Goal: Communication & Community: Answer question/provide support

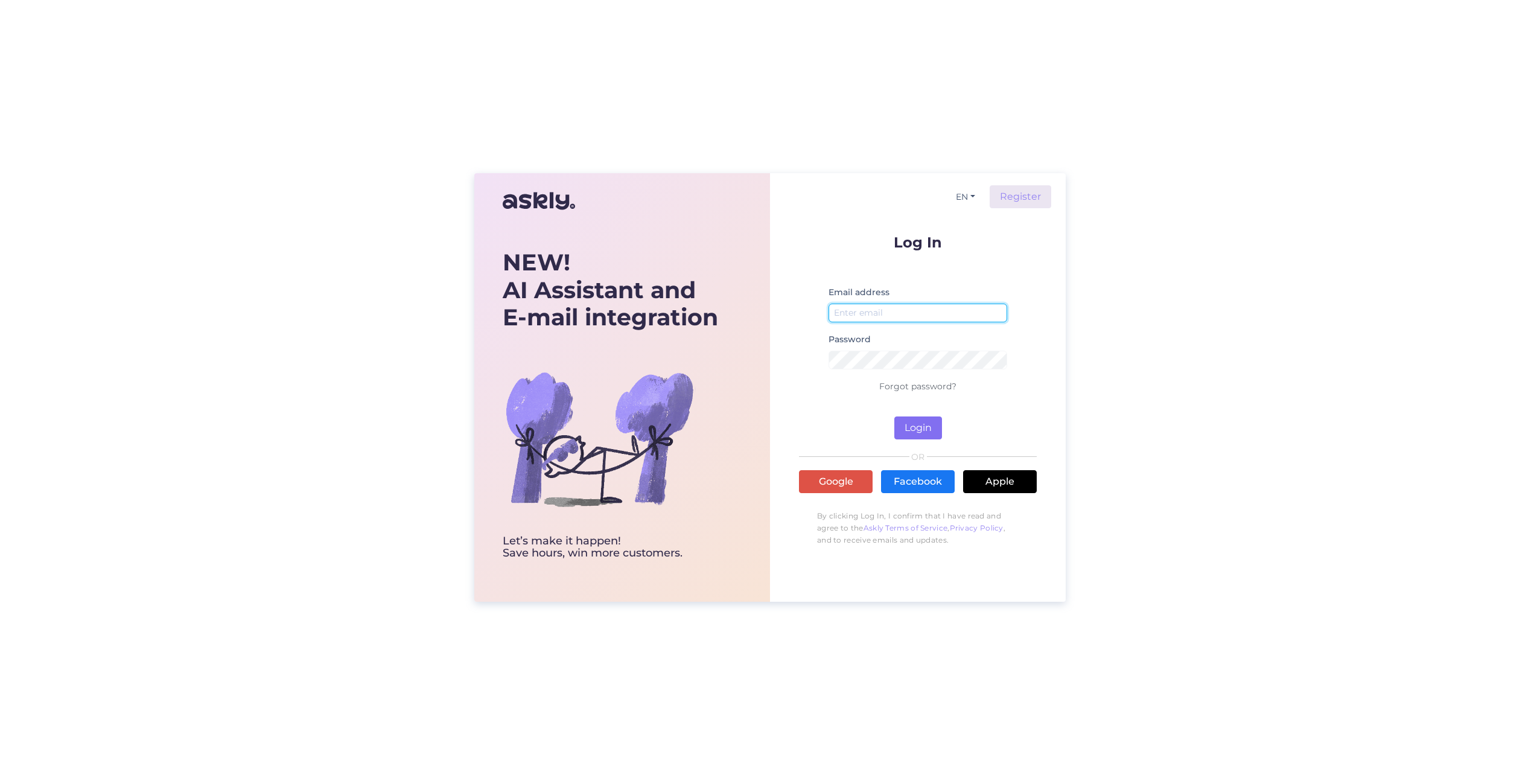
type input "[EMAIL_ADDRESS][DOMAIN_NAME]"
click at [922, 433] on button "Login" at bounding box center [918, 427] width 48 height 23
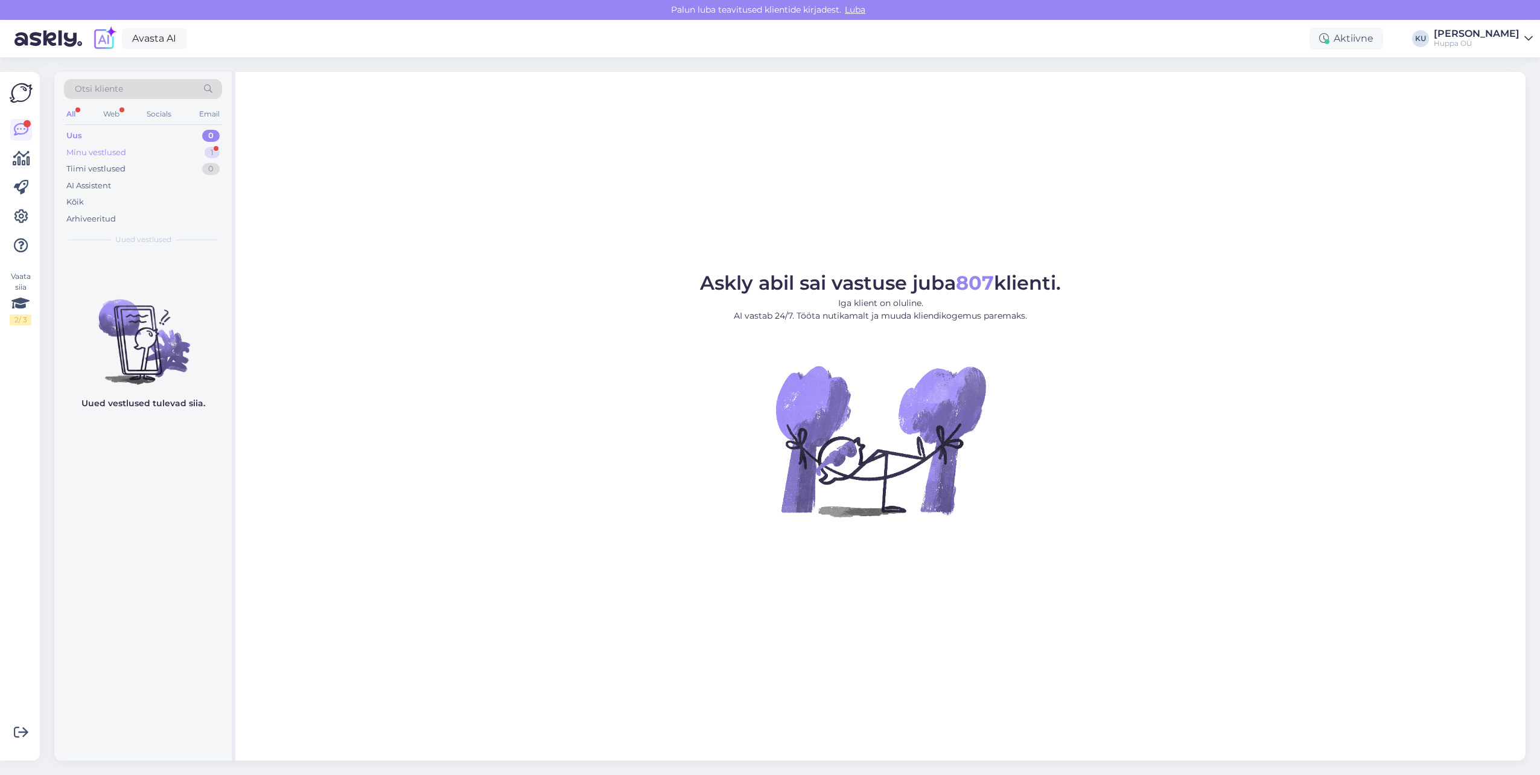
click at [92, 159] on div "Minu vestlused 1" at bounding box center [143, 152] width 158 height 17
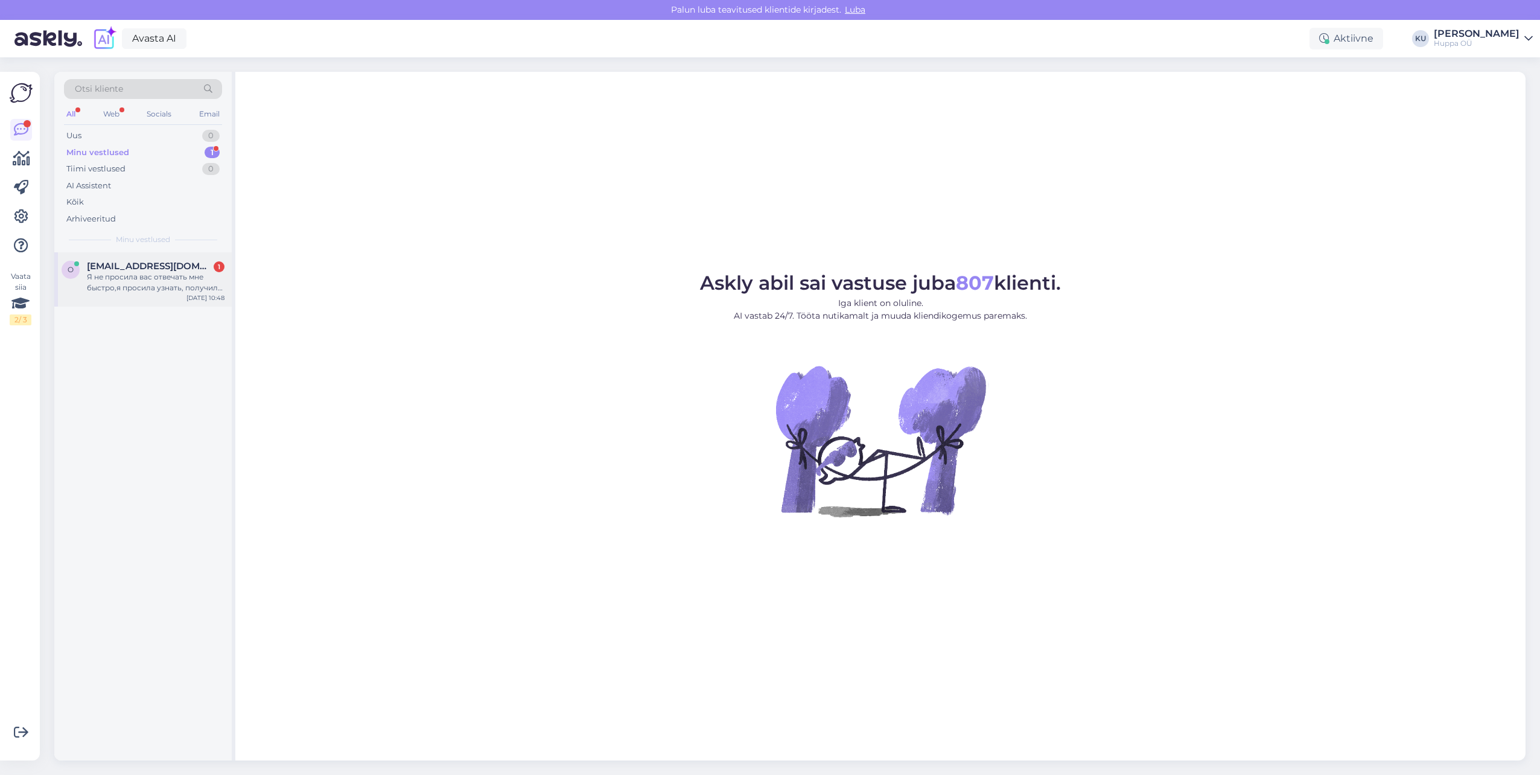
click at [139, 265] on span "[EMAIL_ADDRESS][DOMAIN_NAME]" at bounding box center [150, 266] width 126 height 11
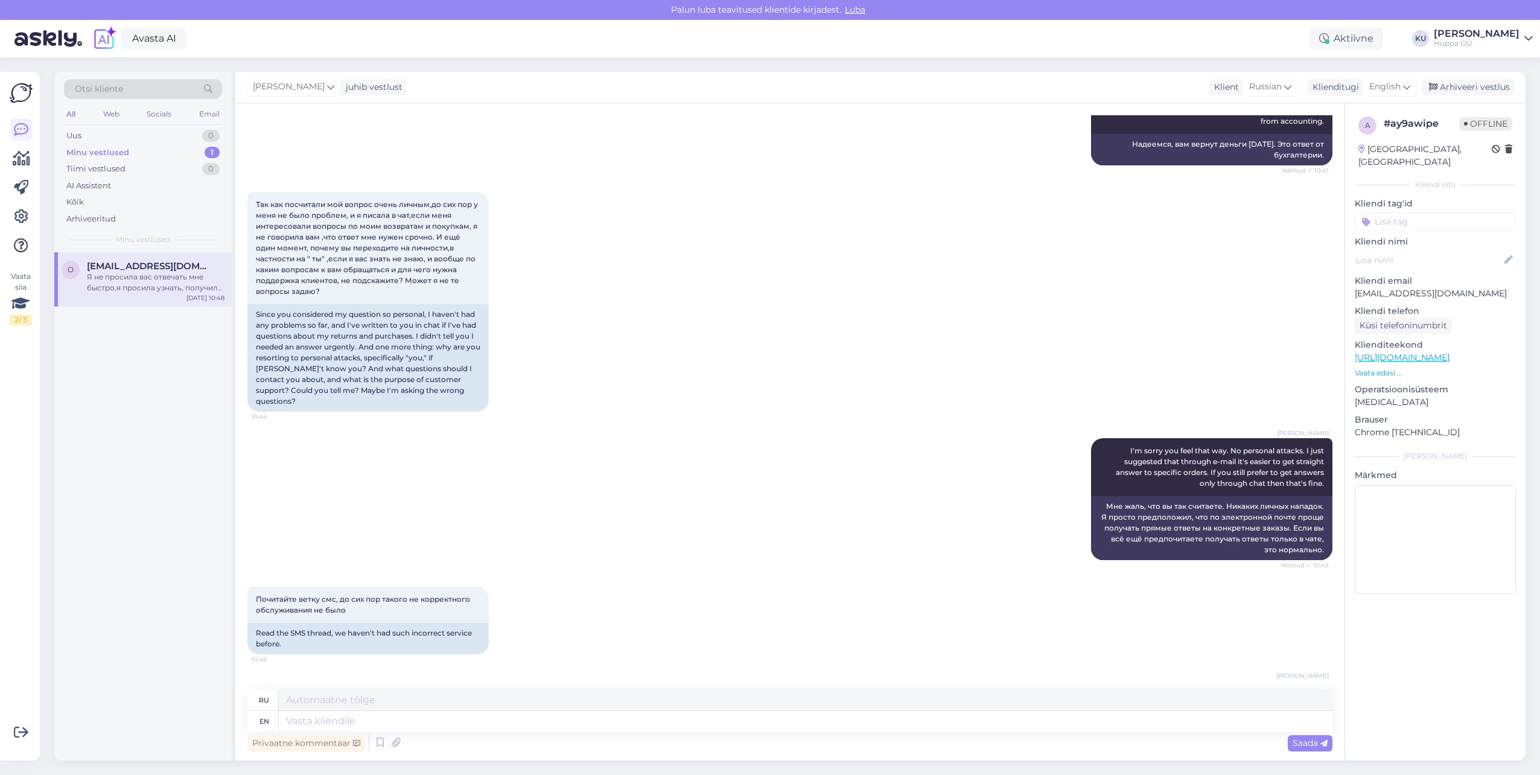
scroll to position [6063, 0]
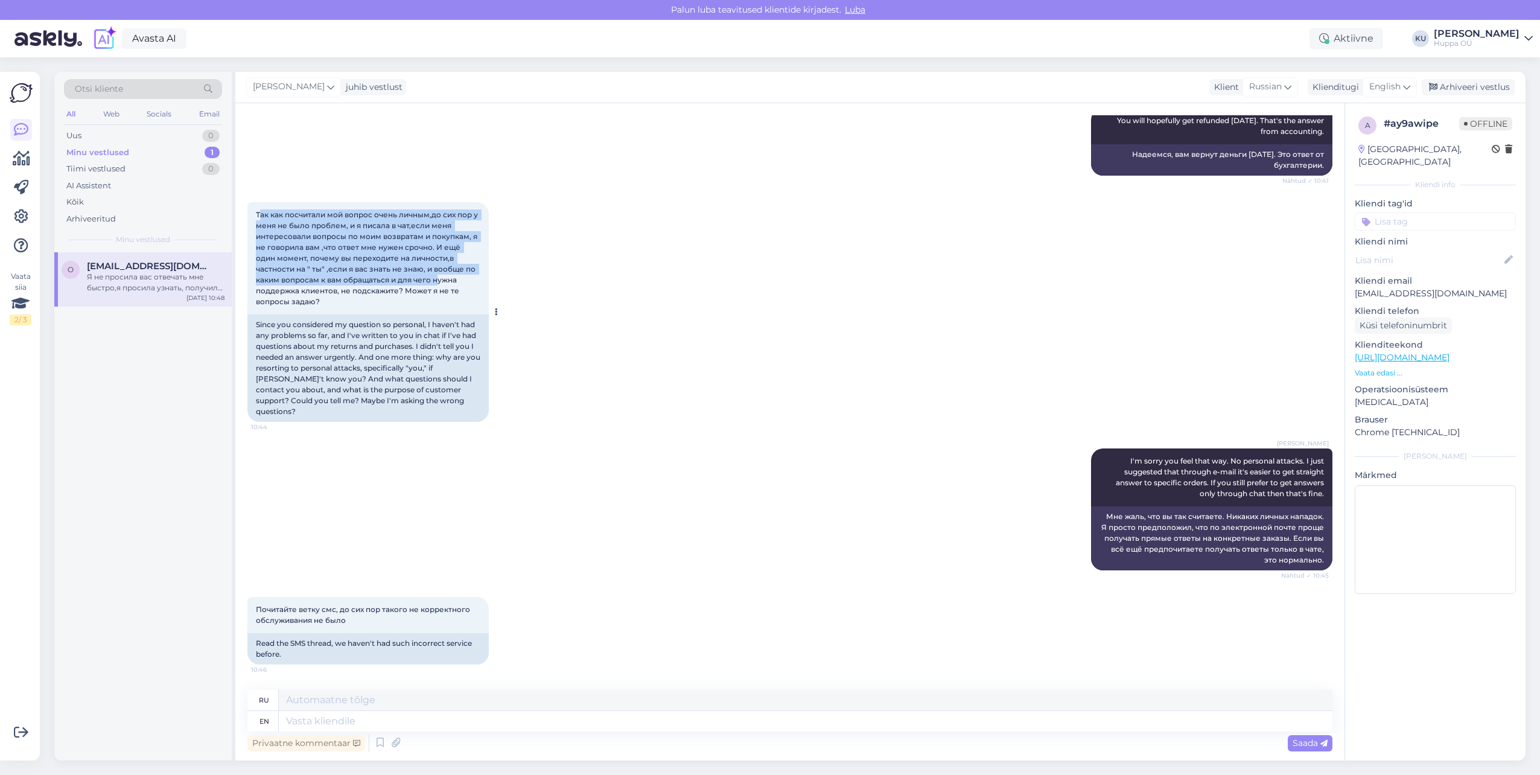
drag, startPoint x: 258, startPoint y: 195, endPoint x: 430, endPoint y: 267, distance: 186.4
click at [430, 267] on span "Так как посчитали мой вопрос очень личным,до сих пор у меня не было проблем, и …" at bounding box center [368, 258] width 224 height 96
drag, startPoint x: 430, startPoint y: 267, endPoint x: 470, endPoint y: 269, distance: 39.9
click at [470, 269] on span "Так как посчитали мой вопрос очень личным,до сих пор у меня не было проблем, и …" at bounding box center [368, 258] width 224 height 96
drag, startPoint x: 475, startPoint y: 273, endPoint x: 252, endPoint y: 194, distance: 236.1
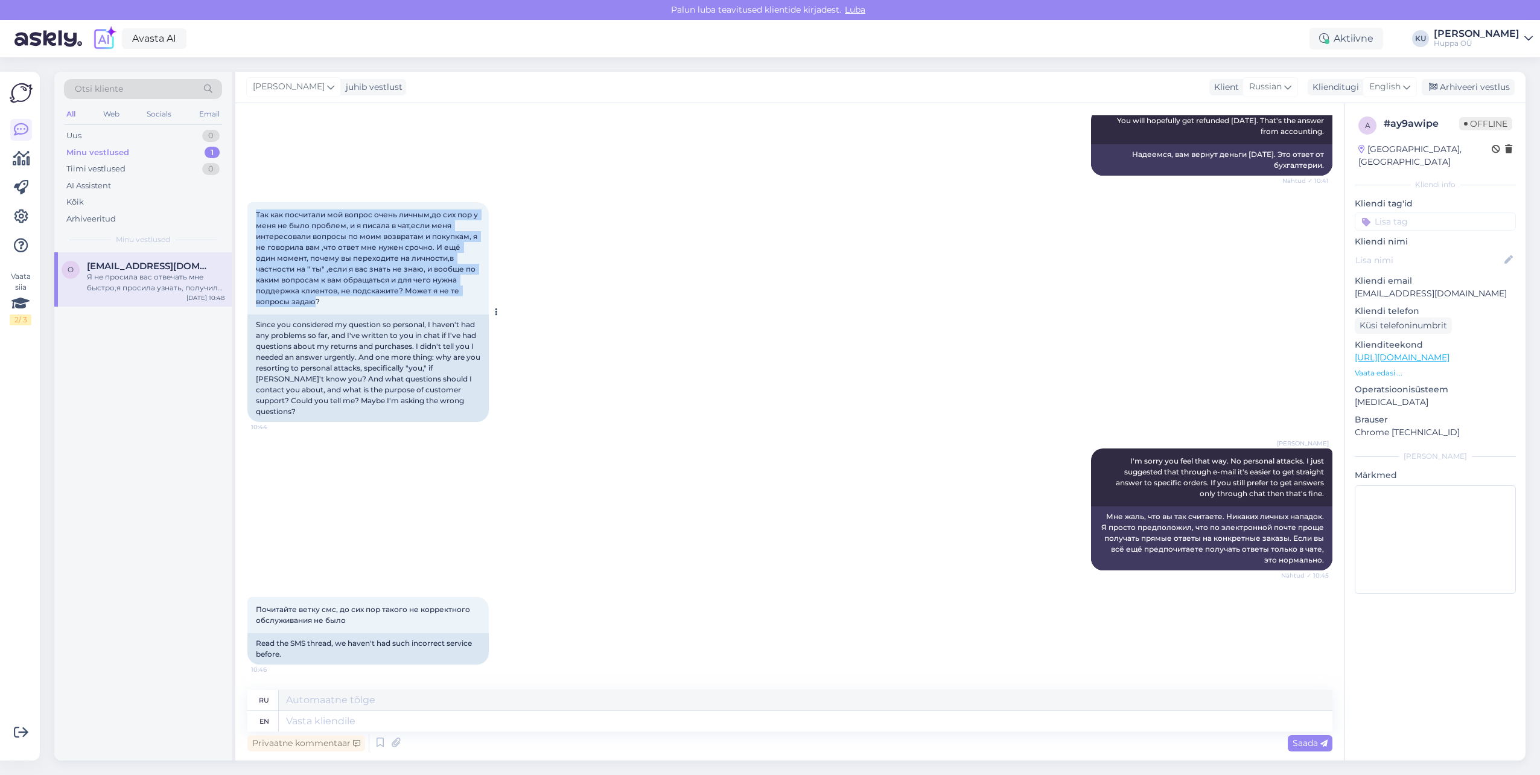
click at [252, 202] on div "Так как посчитали мой вопрос очень личным,до сих пор у меня не было проблем, и …" at bounding box center [367, 258] width 241 height 112
copy span "Так как посчитали мой вопрос очень личным,до сих пор у меня не было проблем, и …"
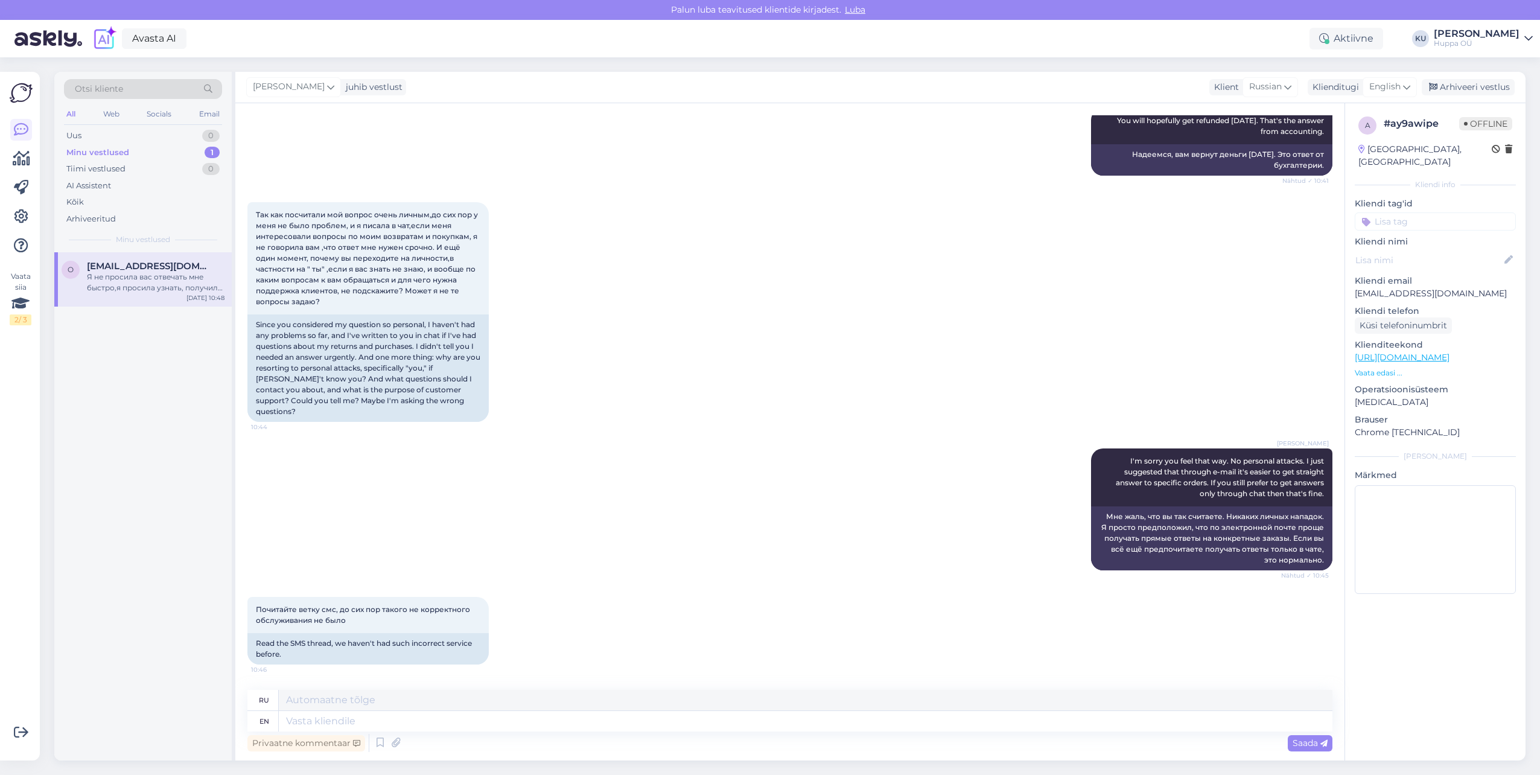
click at [515, 477] on div "[PERSON_NAME] I'm sorry you feel that way. No personal attacks. I just suggeste…" at bounding box center [789, 509] width 1085 height 148
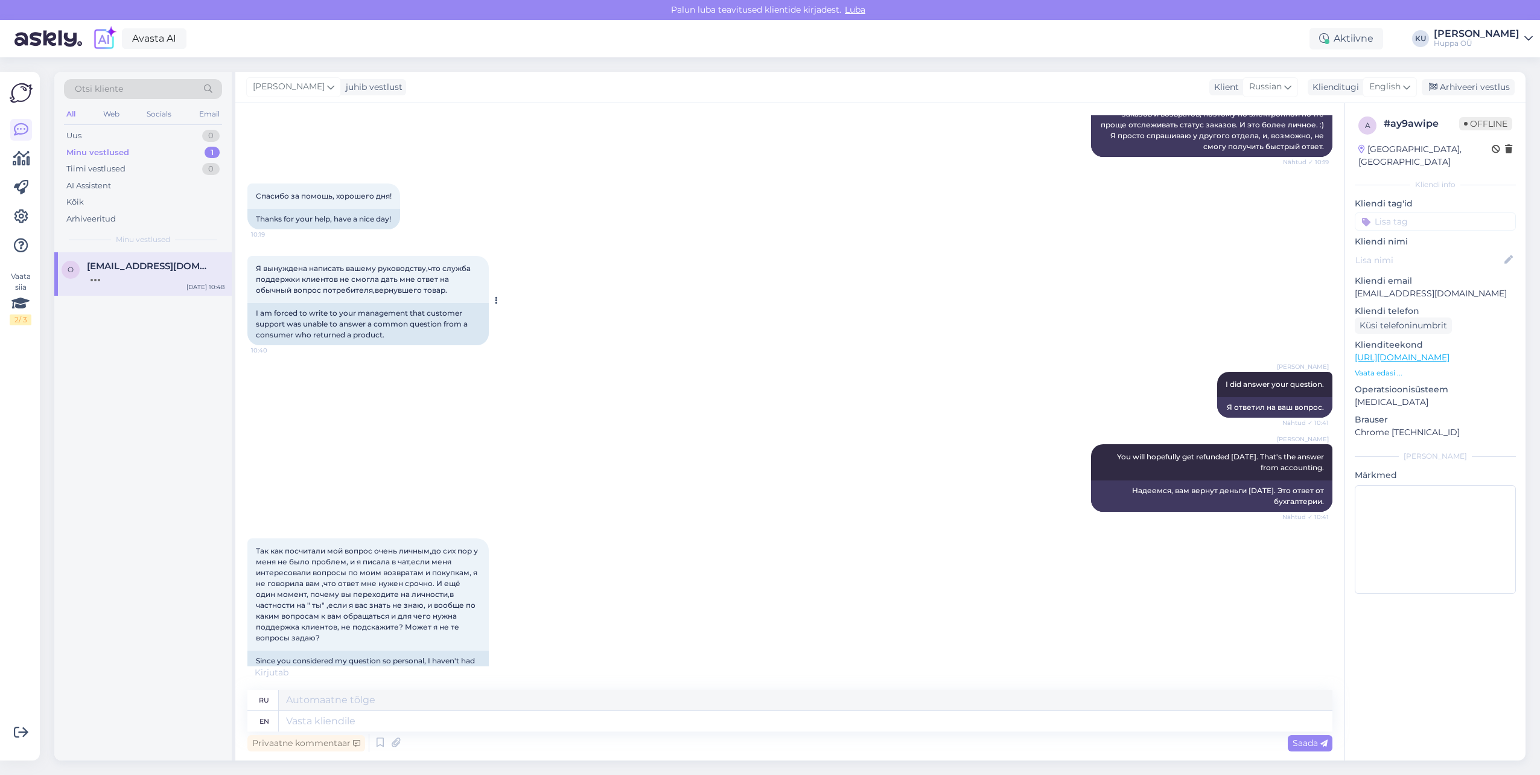
scroll to position [5882, 0]
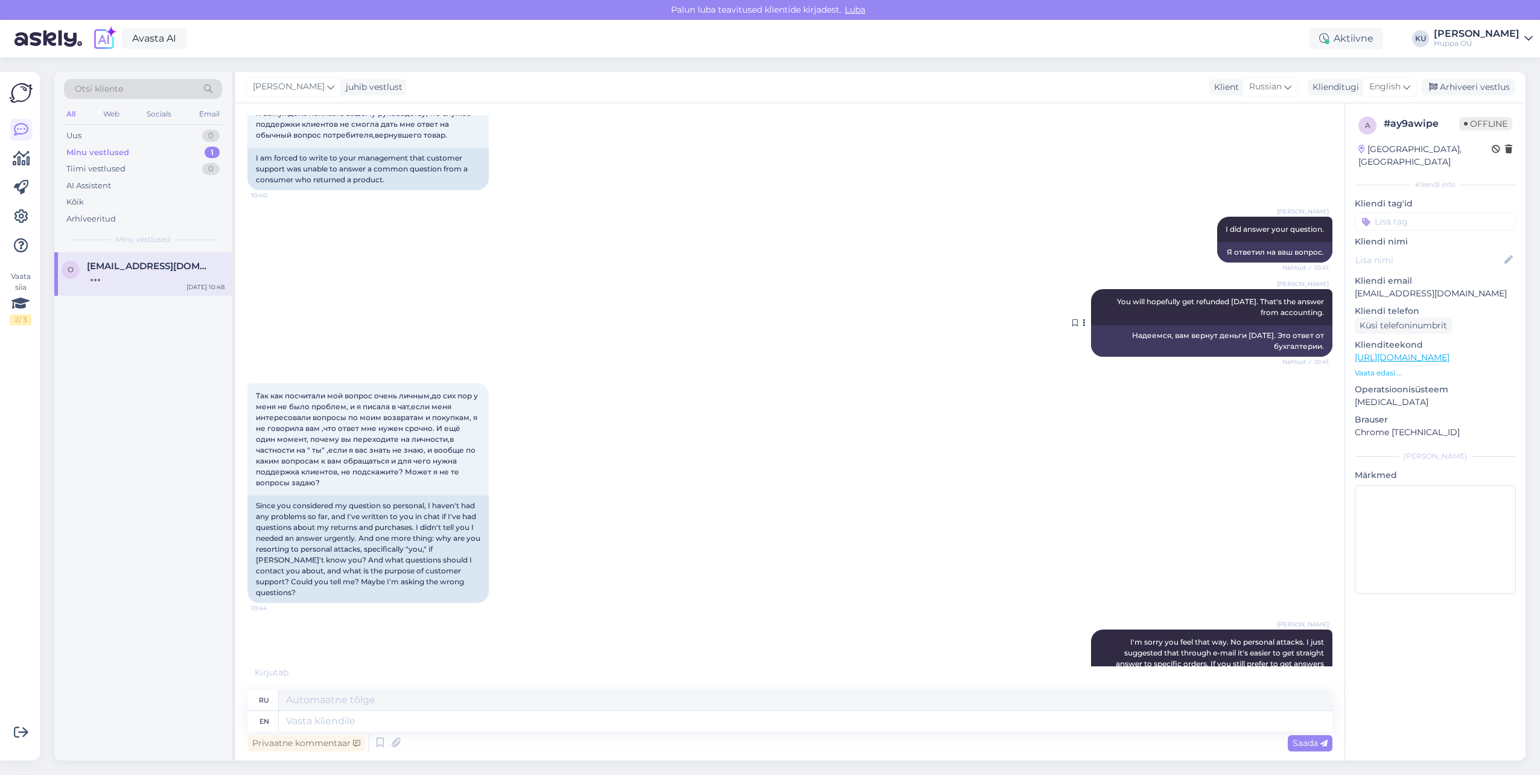
click at [1188, 325] on div "Надеемся, вам вернут деньги [DATE]. Это ответ от бухгалтерии." at bounding box center [1211, 340] width 241 height 31
drag, startPoint x: 1107, startPoint y: 311, endPoint x: 1315, endPoint y: 327, distance: 208.8
click at [1315, 327] on div "Надеемся, вам вернут деньги [DATE]. Это ответ от бухгалтерии." at bounding box center [1211, 340] width 241 height 31
copy div "Надеемся, вам вернут деньги [DATE]. Это ответ от бухгалтерии."
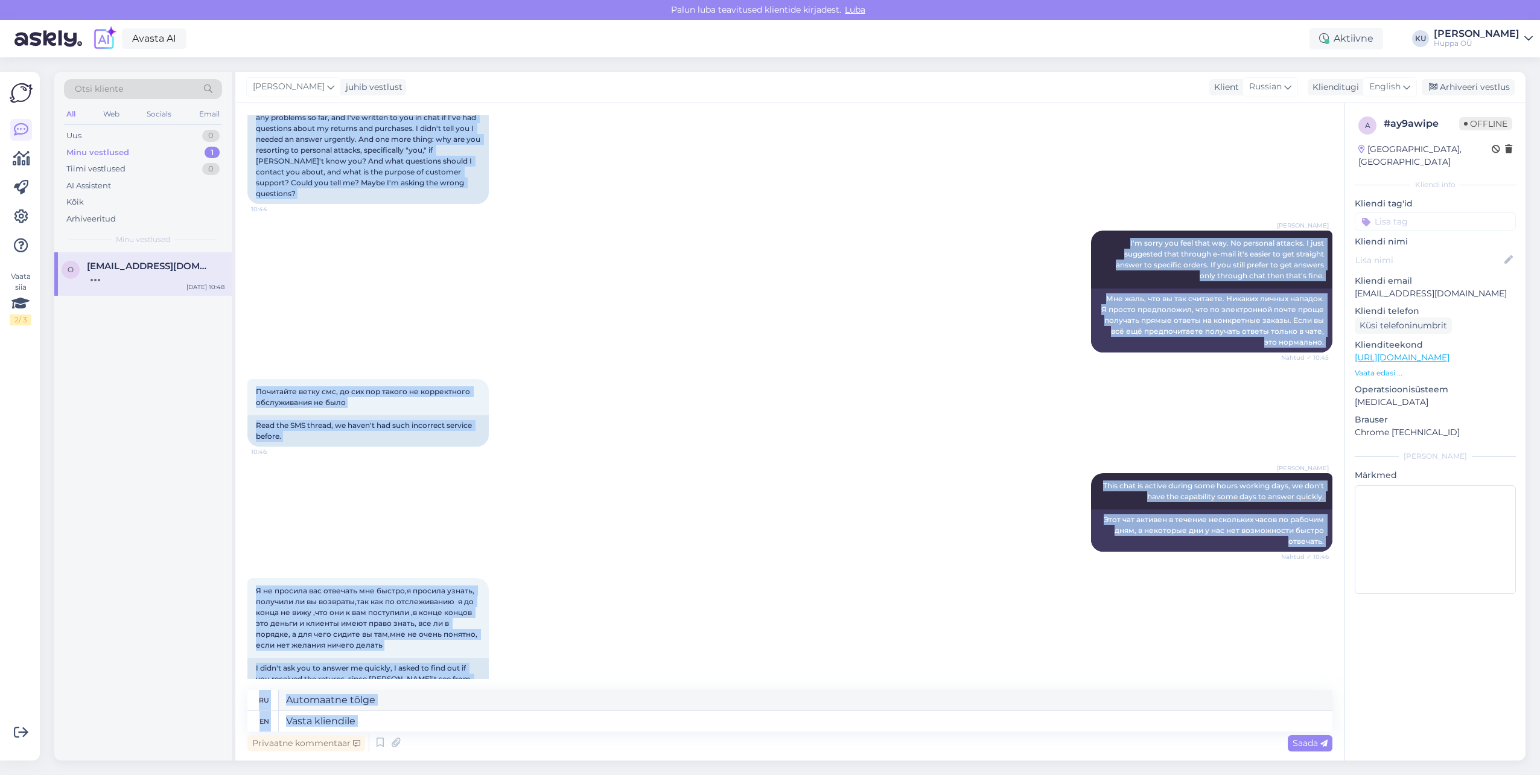
scroll to position [6304, 0]
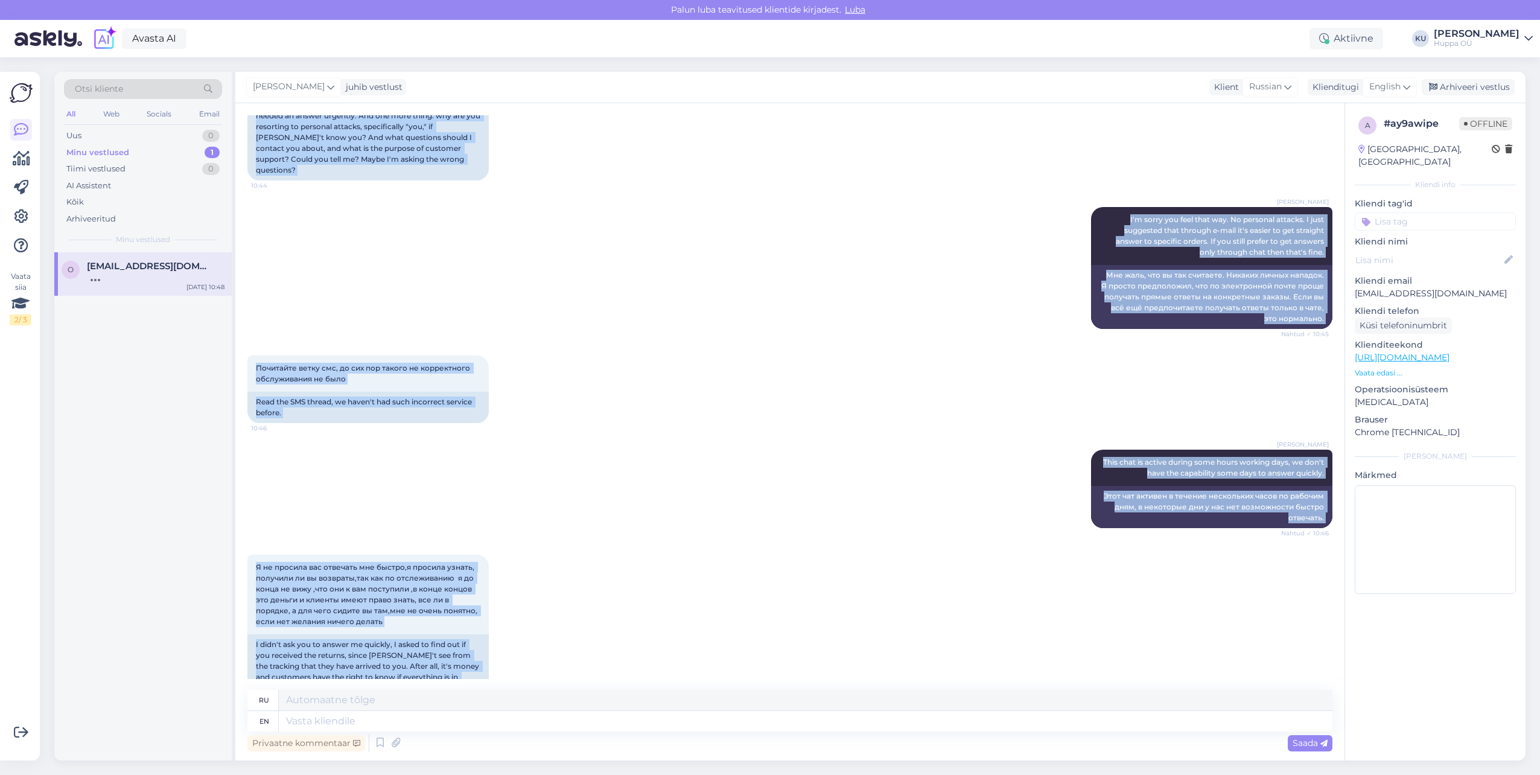
drag, startPoint x: 252, startPoint y: 298, endPoint x: 583, endPoint y: 655, distance: 486.7
click at [583, 655] on div "Vestlus algas [DATE] Здравствуйте, не могу просмотреть ваш ассортимент на сайте…" at bounding box center [795, 397] width 1096 height 564
copy div "Loremipsumdo, s am consec adipisci, 2.18 e seddoeius tem inc utlabore, etdol 26…"
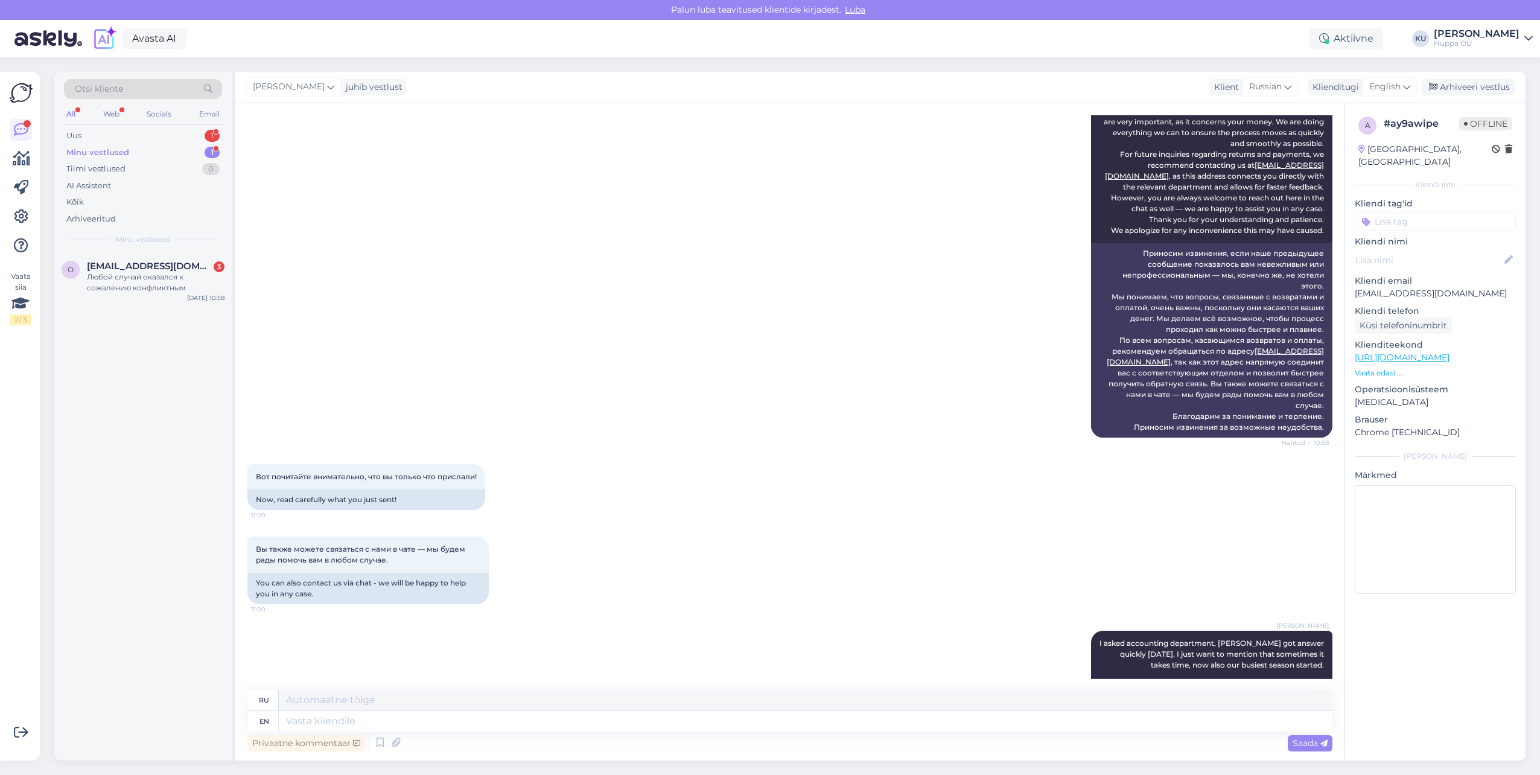
scroll to position [7419, 0]
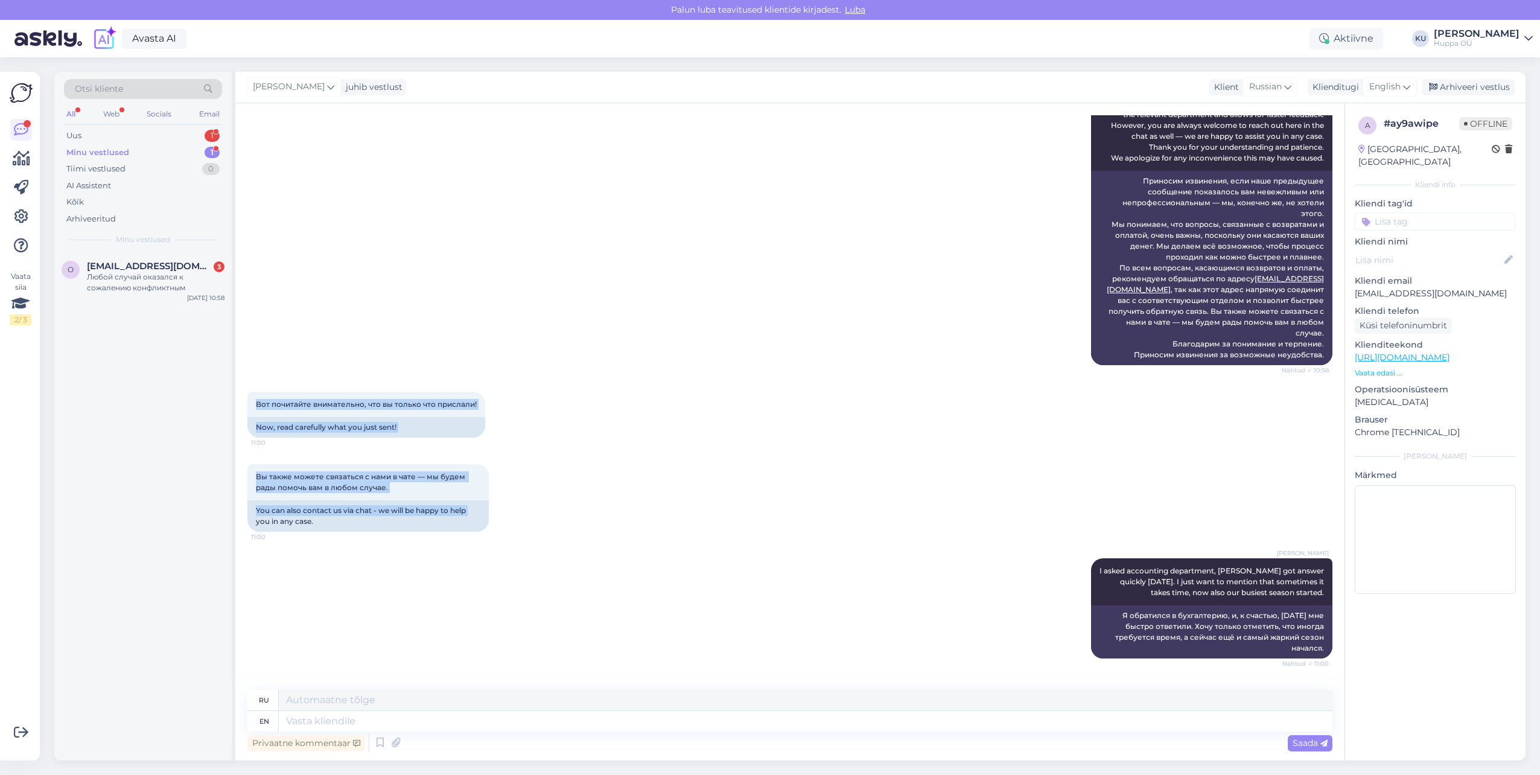
drag, startPoint x: 252, startPoint y: 321, endPoint x: 534, endPoint y: 440, distance: 305.8
click at [534, 440] on div "Vestlus algas [DATE] Здравствуйте, не могу просмотреть ваш ассортимент на сайте…" at bounding box center [795, 397] width 1096 height 564
click at [534, 451] on div "Вы также можете связаться с нами в чате — мы будем рады помочь вам в любом случ…" at bounding box center [789, 498] width 1085 height 94
drag, startPoint x: 252, startPoint y: 358, endPoint x: 406, endPoint y: 360, distance: 154.5
click at [406, 417] on div "Now, read carefully what you just sent!" at bounding box center [366, 427] width 238 height 21
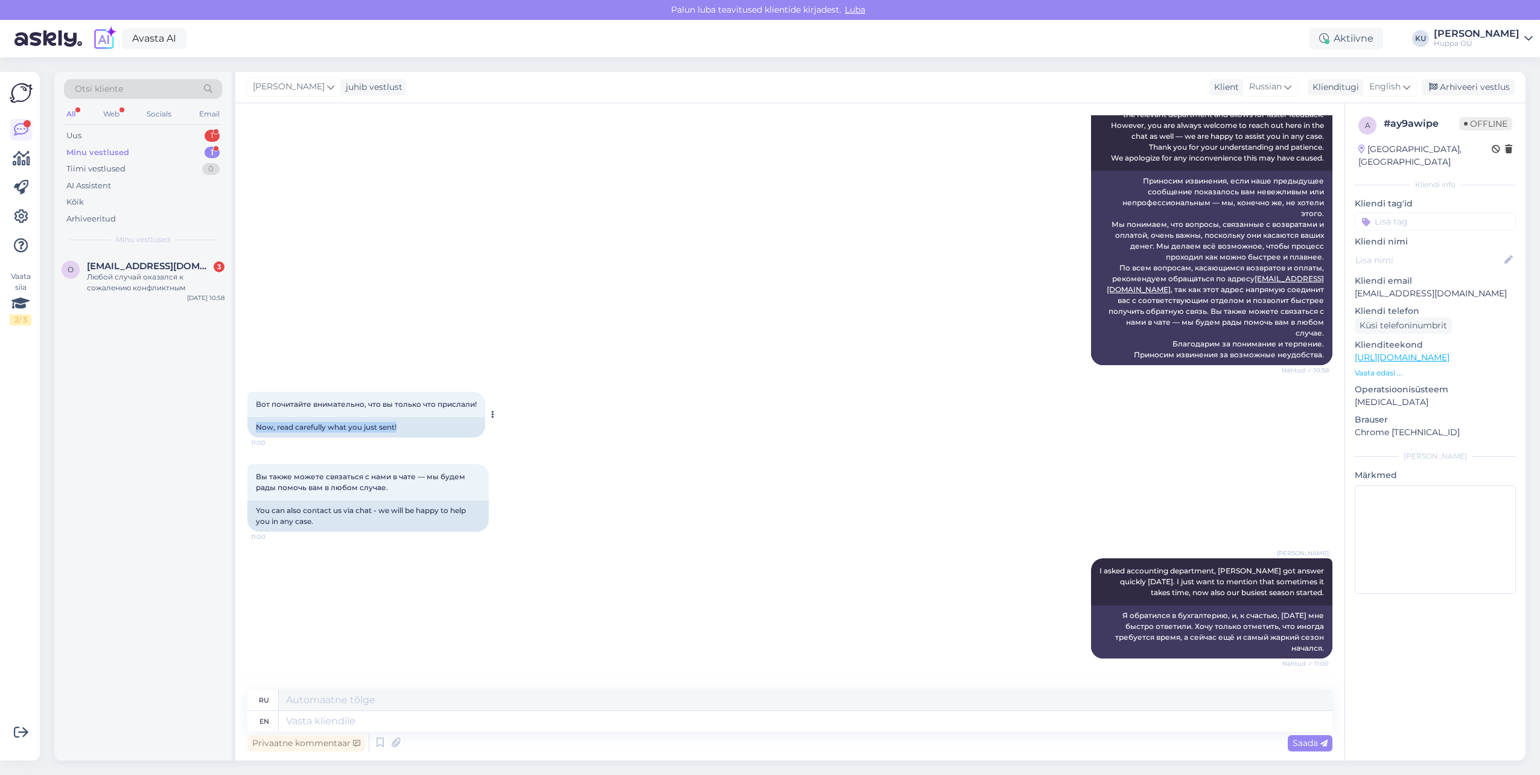
click at [291, 417] on div "Now, read carefully what you just sent!" at bounding box center [366, 427] width 238 height 21
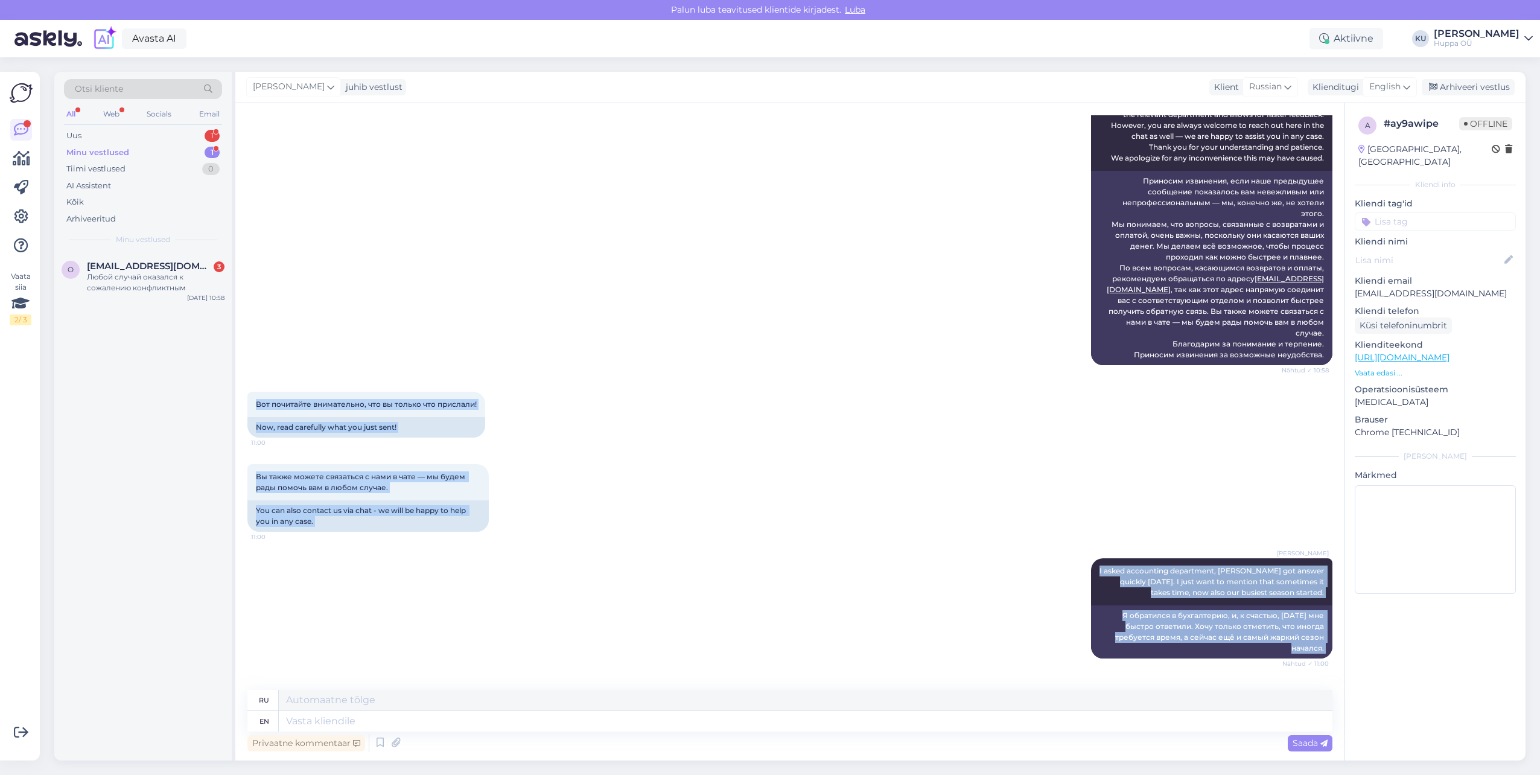
drag, startPoint x: 241, startPoint y: 329, endPoint x: 564, endPoint y: 654, distance: 458.2
click at [564, 654] on div "Vestlus algas [DATE] Здравствуйте, не могу просмотреть ваш ассортимент на сайте…" at bounding box center [789, 431] width 1109 height 657
copy div "Вот почитайте внимательно, что вы только что прислали! 11:00 Now, read carefull…"
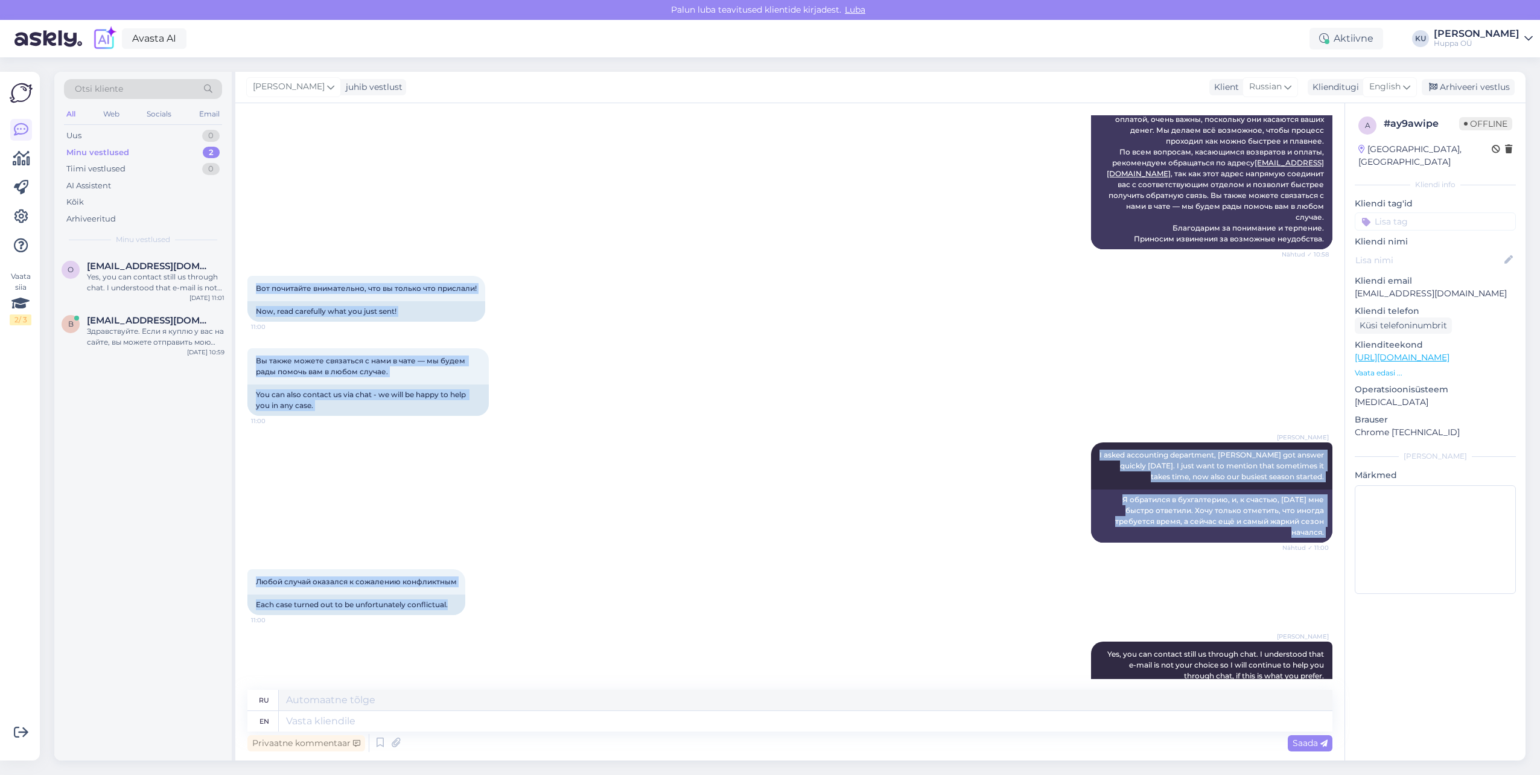
click at [585, 556] on div "Любой случай оказался к сожалению конфликтным 11:00 Each case turned out to be …" at bounding box center [789, 592] width 1085 height 72
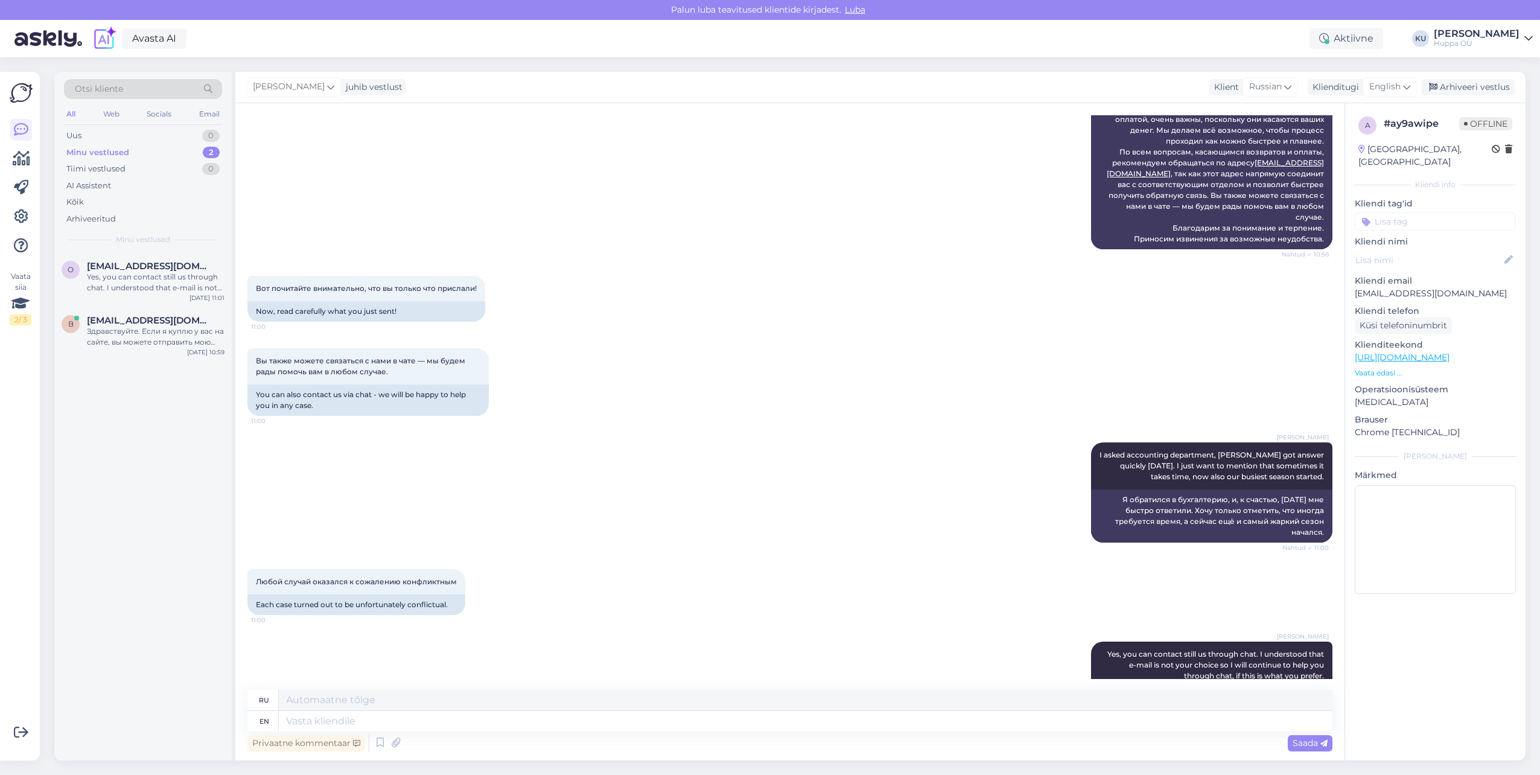
click at [135, 601] on div "o [EMAIL_ADDRESS][DOMAIN_NAME] Yes, you can contact still us through chat. I un…" at bounding box center [142, 506] width 177 height 508
click at [145, 288] on div "Yes, you can contact still us through chat. I understood that e-mail is not you…" at bounding box center [156, 283] width 138 height 22
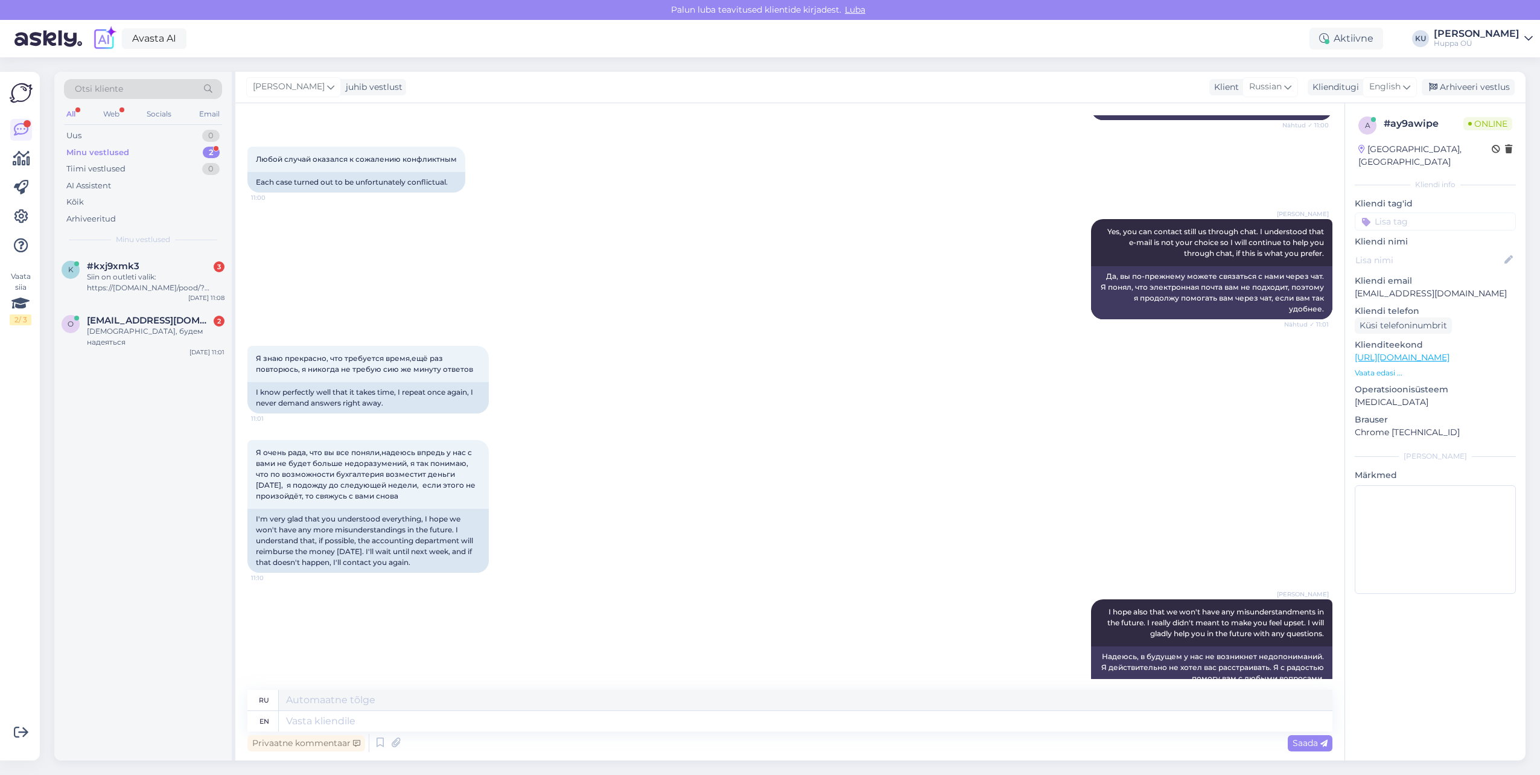
scroll to position [7977, 0]
